Goal: Transaction & Acquisition: Purchase product/service

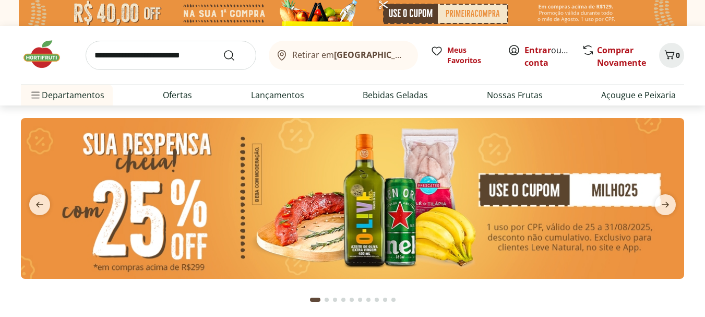
click at [160, 59] on input "search" at bounding box center [171, 55] width 171 height 29
type input "*******"
click at [223, 49] on button "Submit Search" at bounding box center [235, 55] width 25 height 13
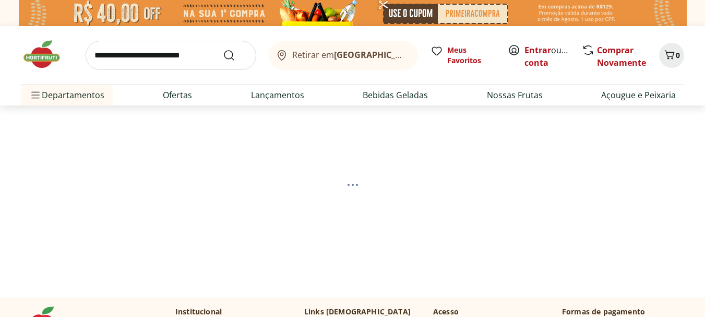
select select "**********"
